Goal: Transaction & Acquisition: Purchase product/service

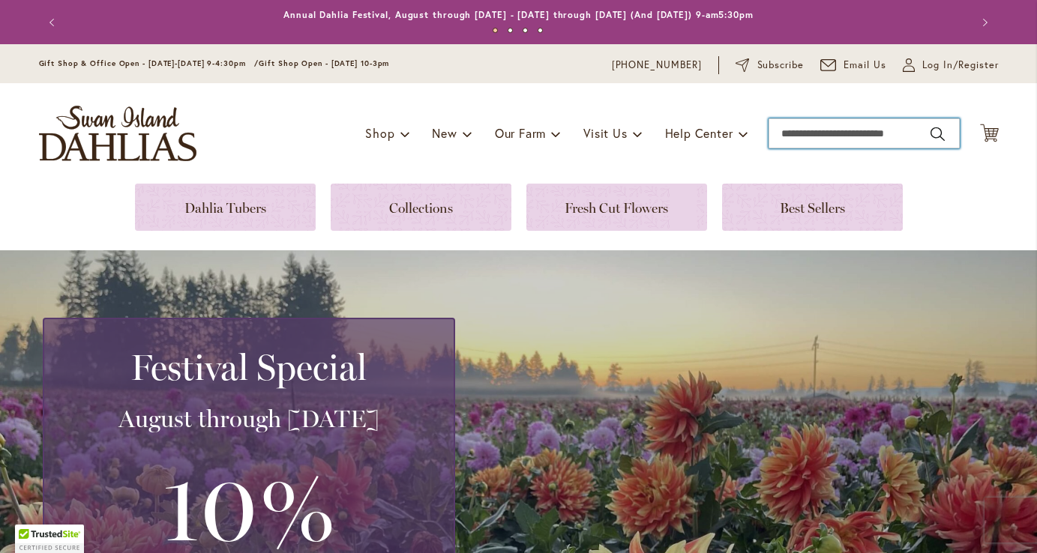
click at [805, 132] on input "Search" at bounding box center [863, 133] width 191 height 30
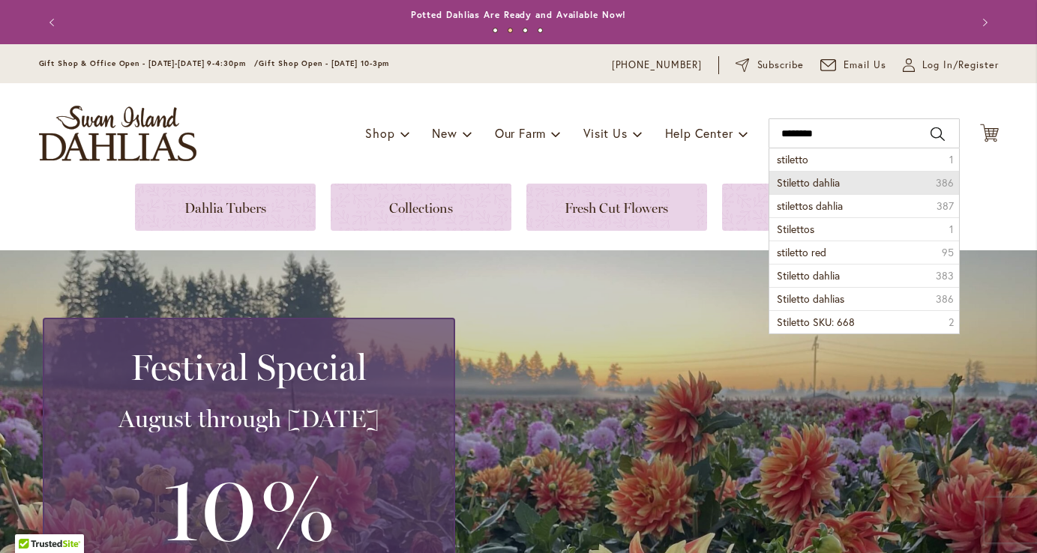
click at [792, 186] on span "Stiletto dahlia" at bounding box center [808, 182] width 63 height 14
type input "**********"
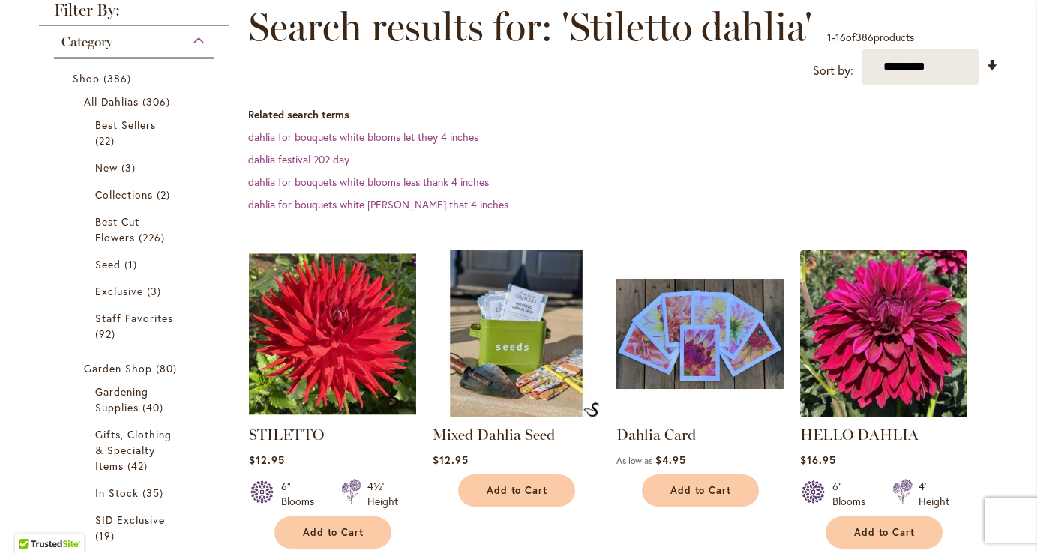
scroll to position [219, 0]
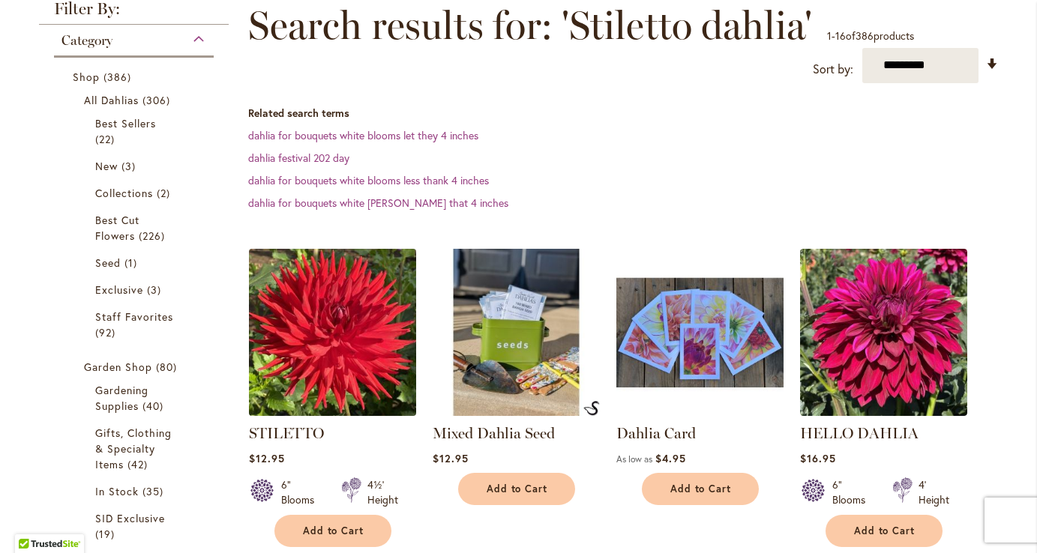
click at [325, 364] on img at bounding box center [331, 331] width 175 height 175
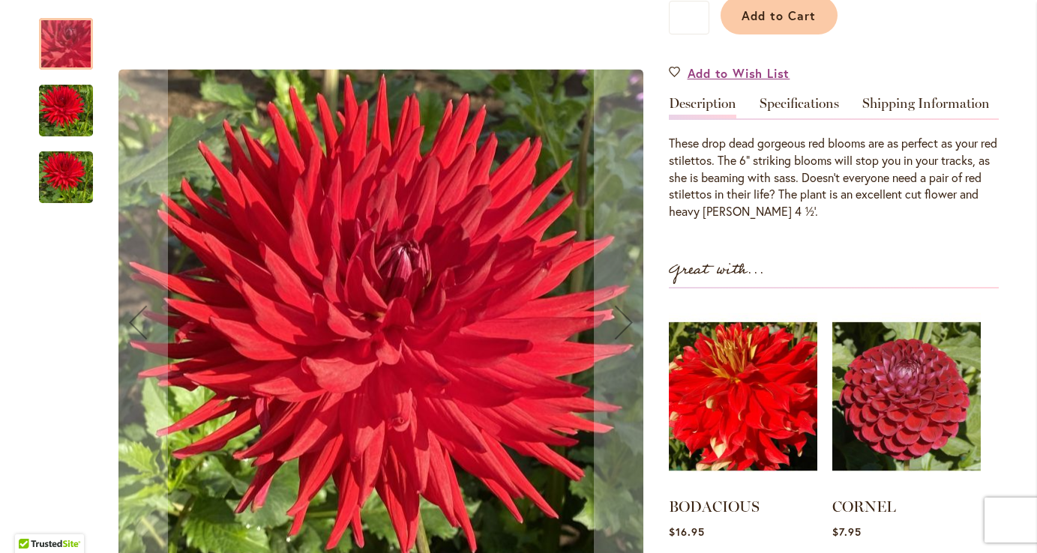
scroll to position [404, 0]
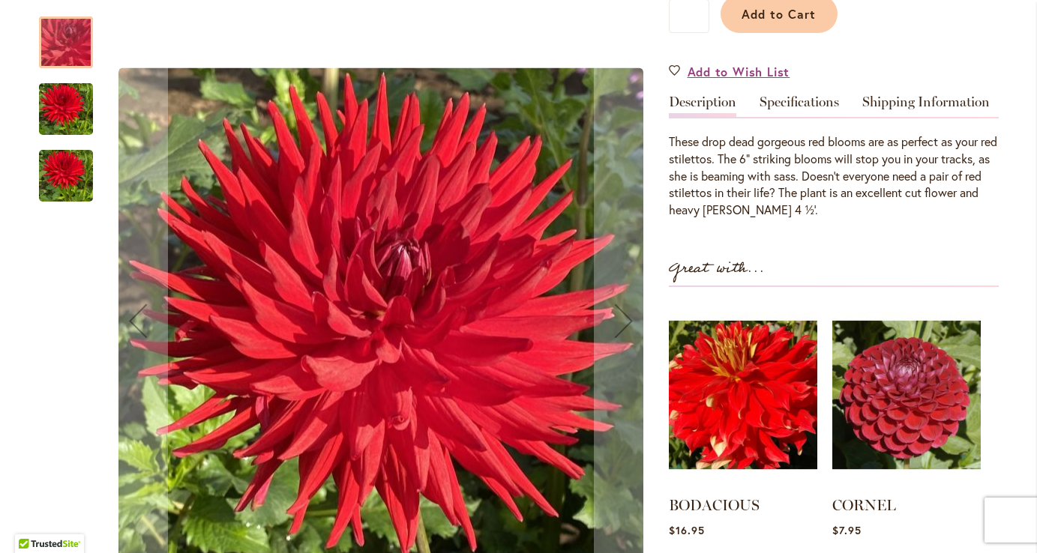
click at [79, 119] on img "STILETTO" at bounding box center [66, 109] width 54 height 72
